Goal: Navigation & Orientation: Find specific page/section

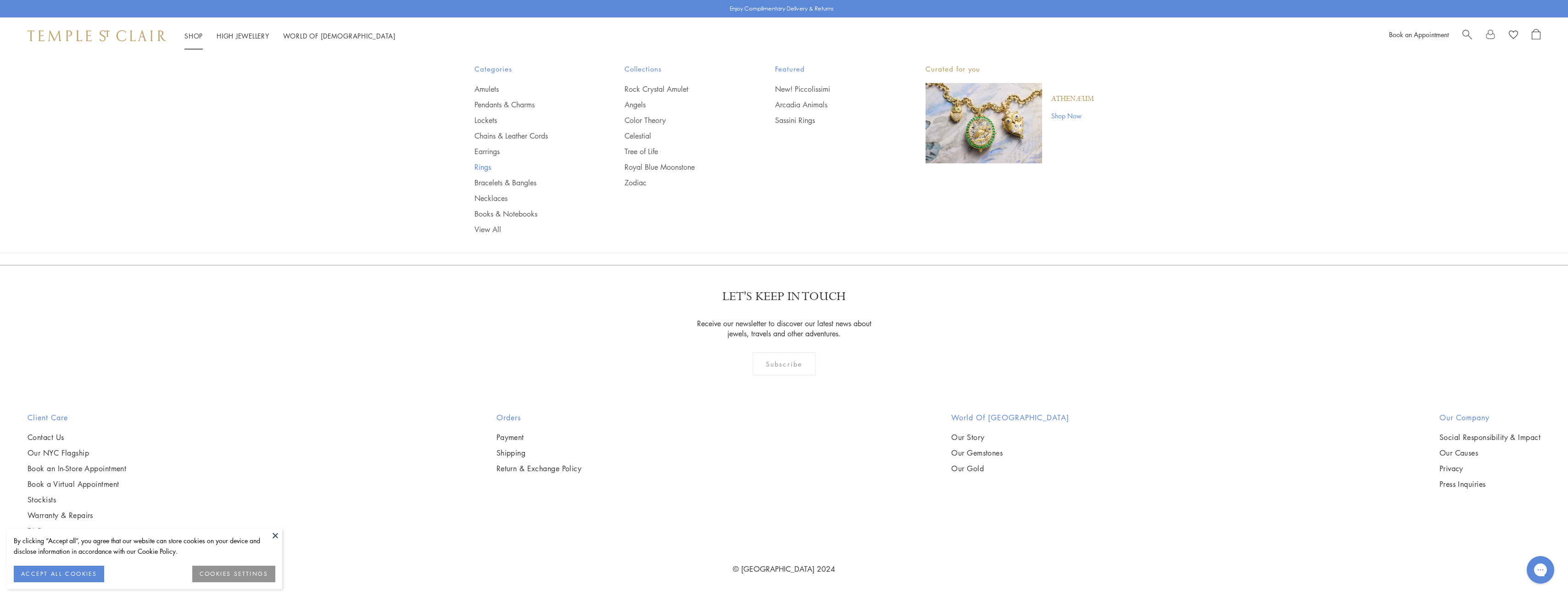
click at [475, 168] on link "Rings" at bounding box center [531, 167] width 114 height 10
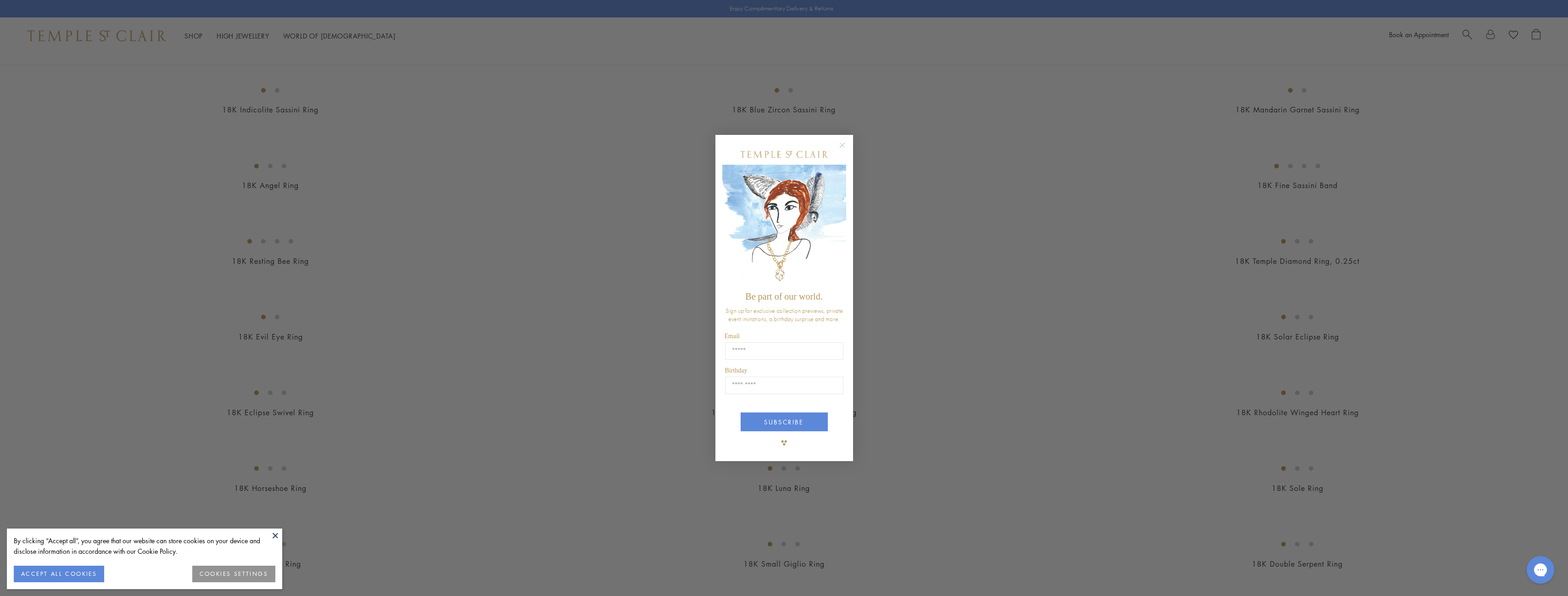
scroll to position [367, 0]
click at [843, 144] on circle "Close dialog" at bounding box center [846, 149] width 11 height 11
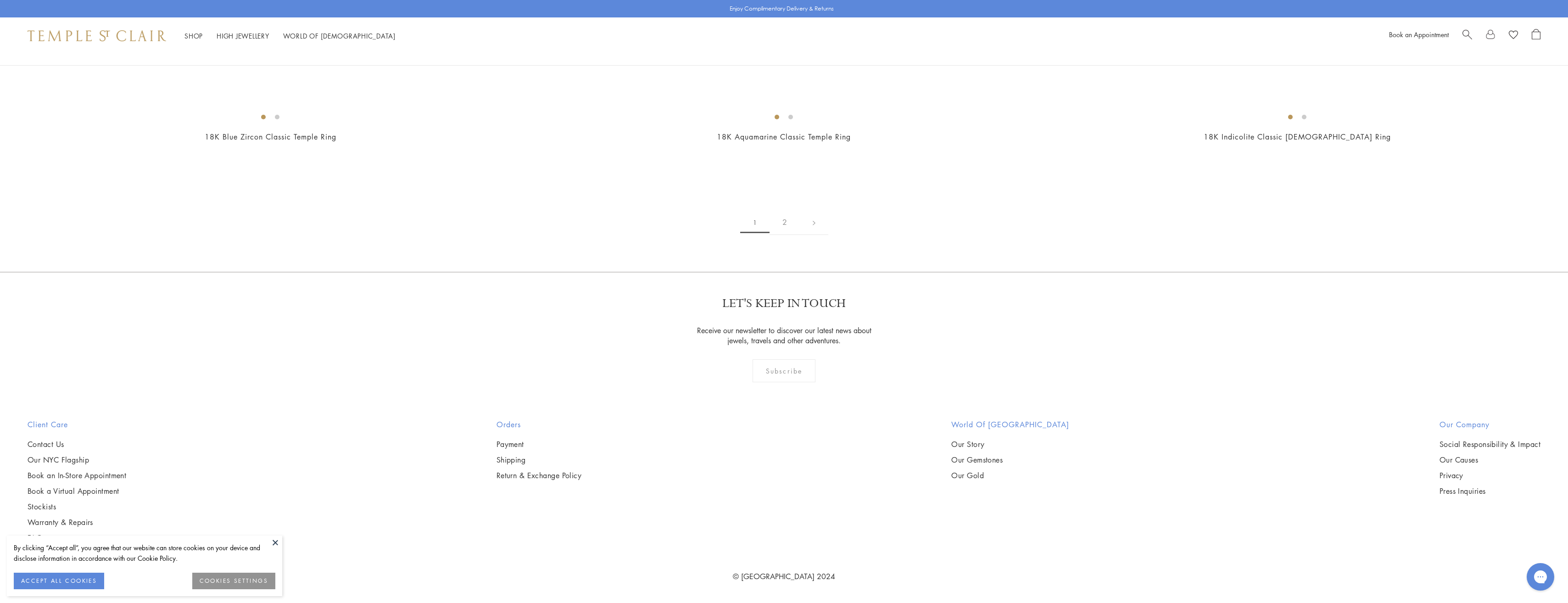
scroll to position [8858, 0]
click at [783, 234] on link "2" at bounding box center [784, 222] width 30 height 25
